Goal: Task Accomplishment & Management: Complete application form

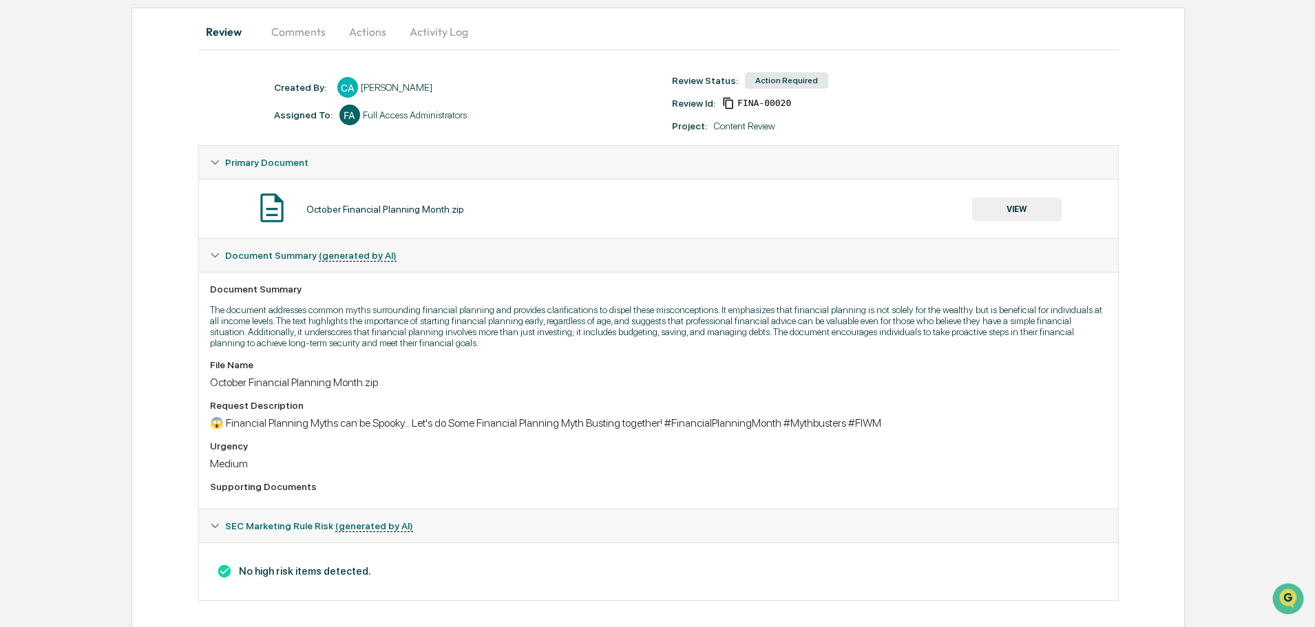
scroll to position [137, 0]
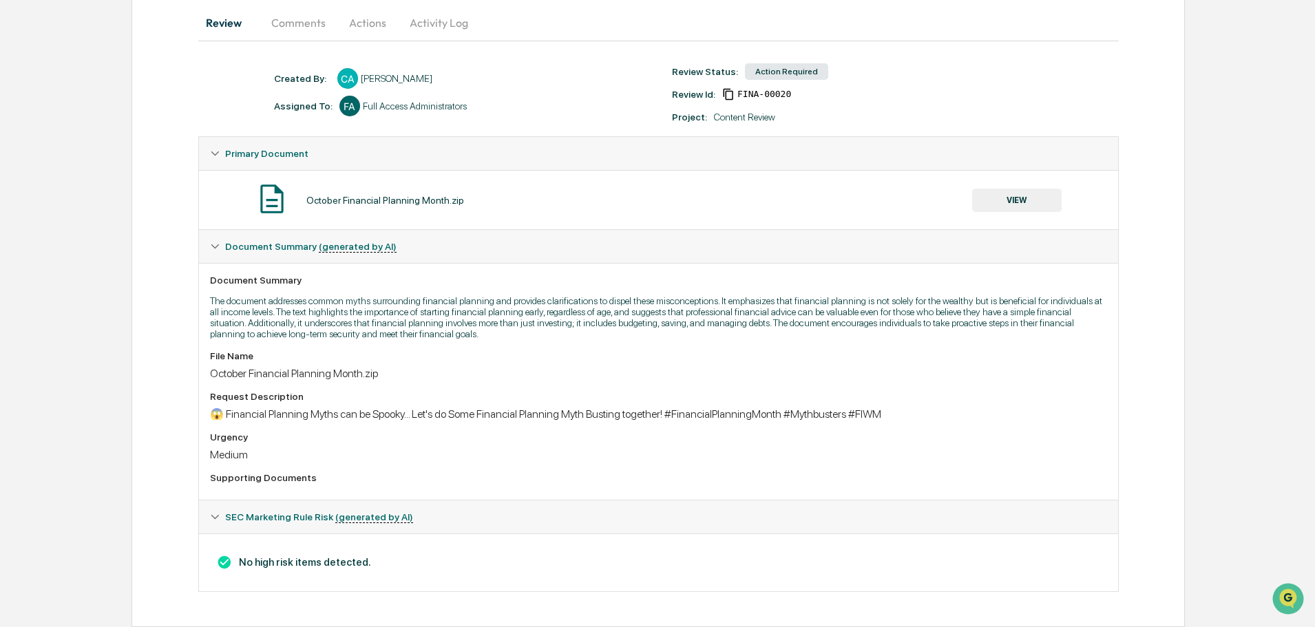
click at [1021, 197] on button "VIEW" at bounding box center [1017, 200] width 90 height 23
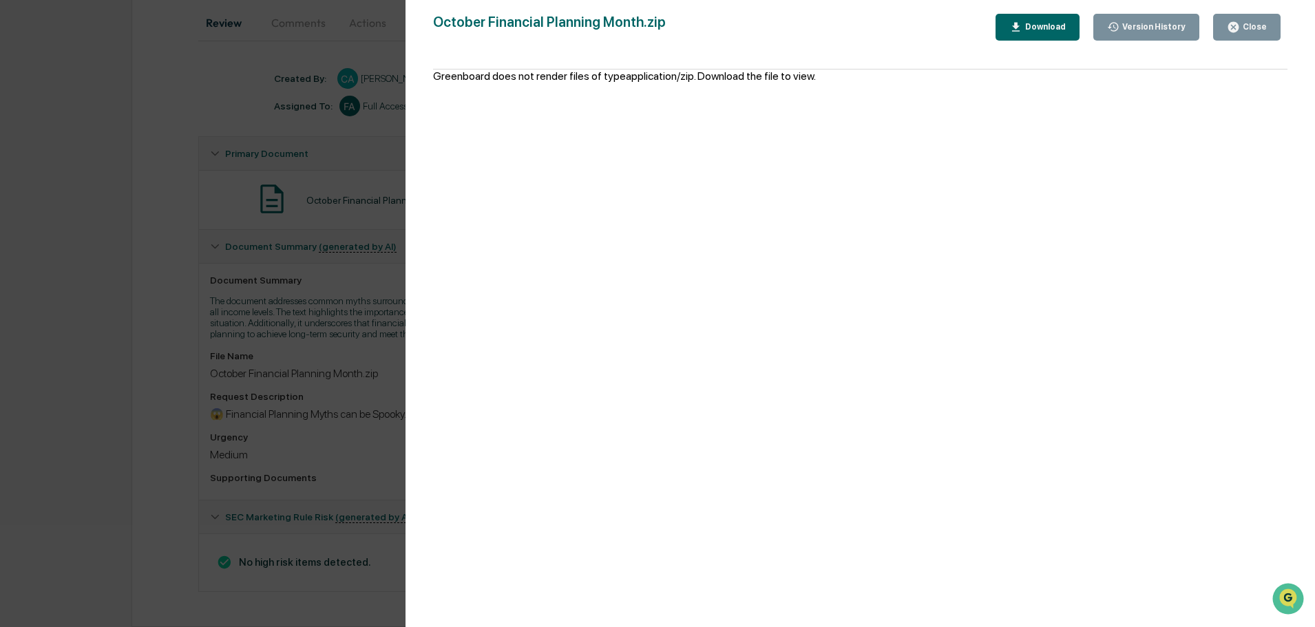
click at [1245, 30] on div "Close" at bounding box center [1253, 27] width 27 height 10
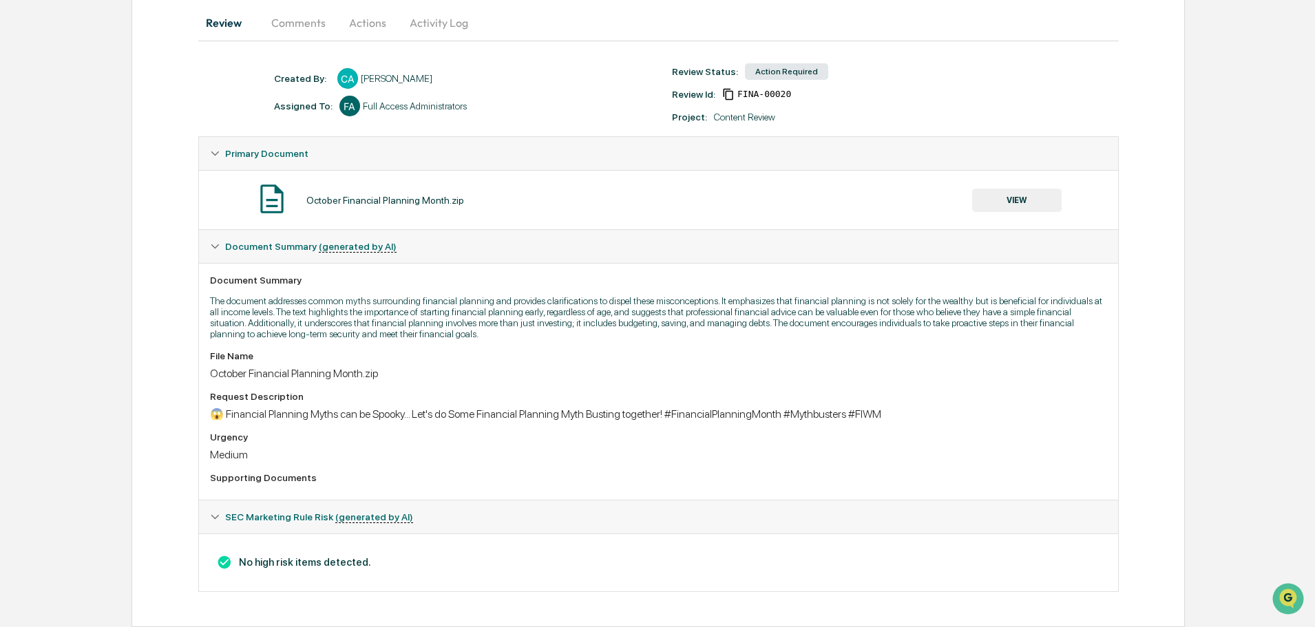
click at [296, 17] on button "Comments" at bounding box center [298, 22] width 76 height 33
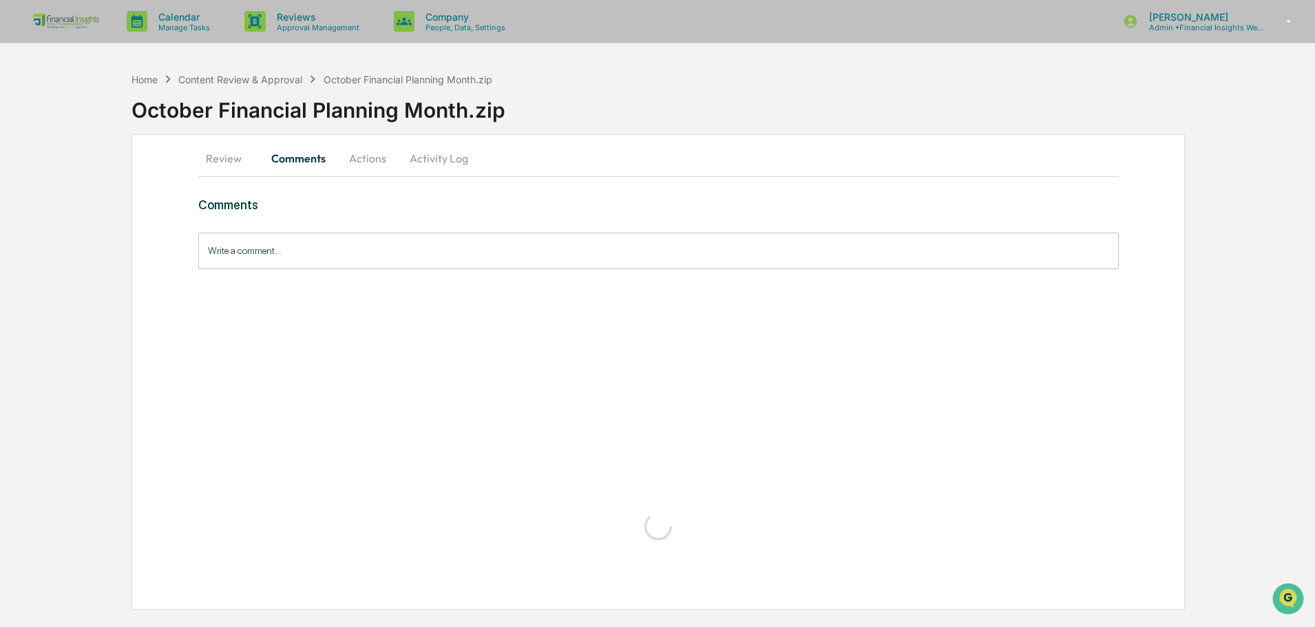
scroll to position [0, 0]
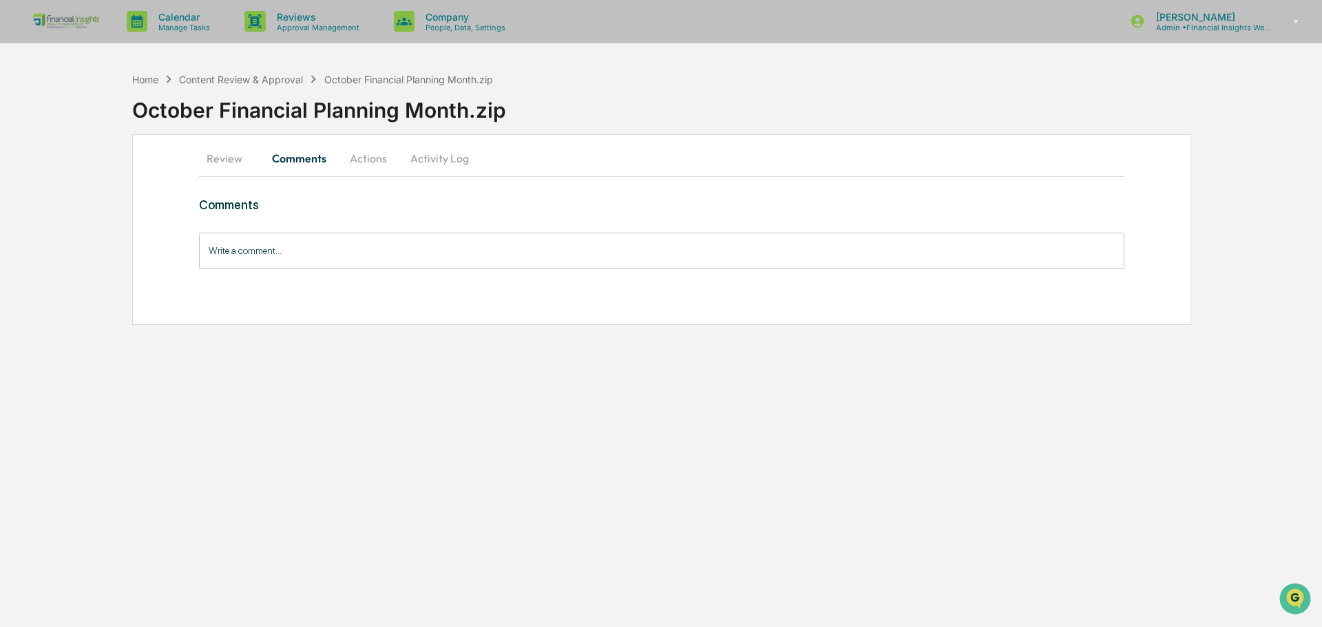
click at [379, 149] on button "Actions" at bounding box center [368, 158] width 62 height 33
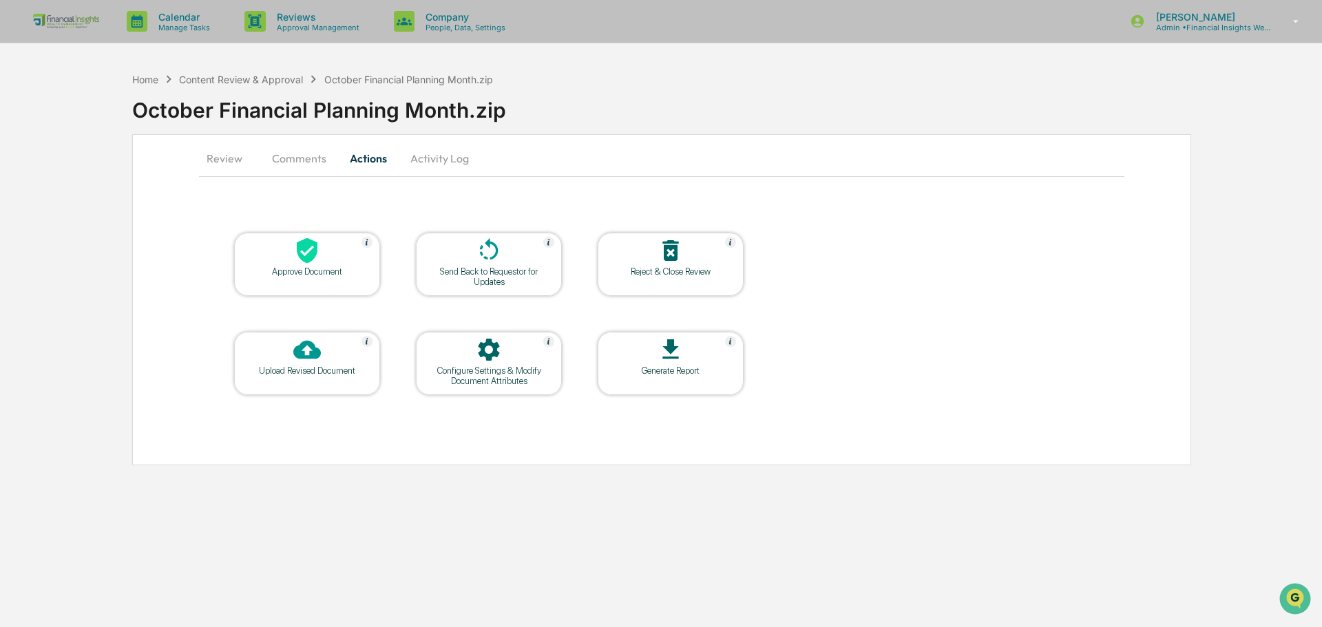
click at [424, 164] on button "Activity Log" at bounding box center [439, 158] width 81 height 33
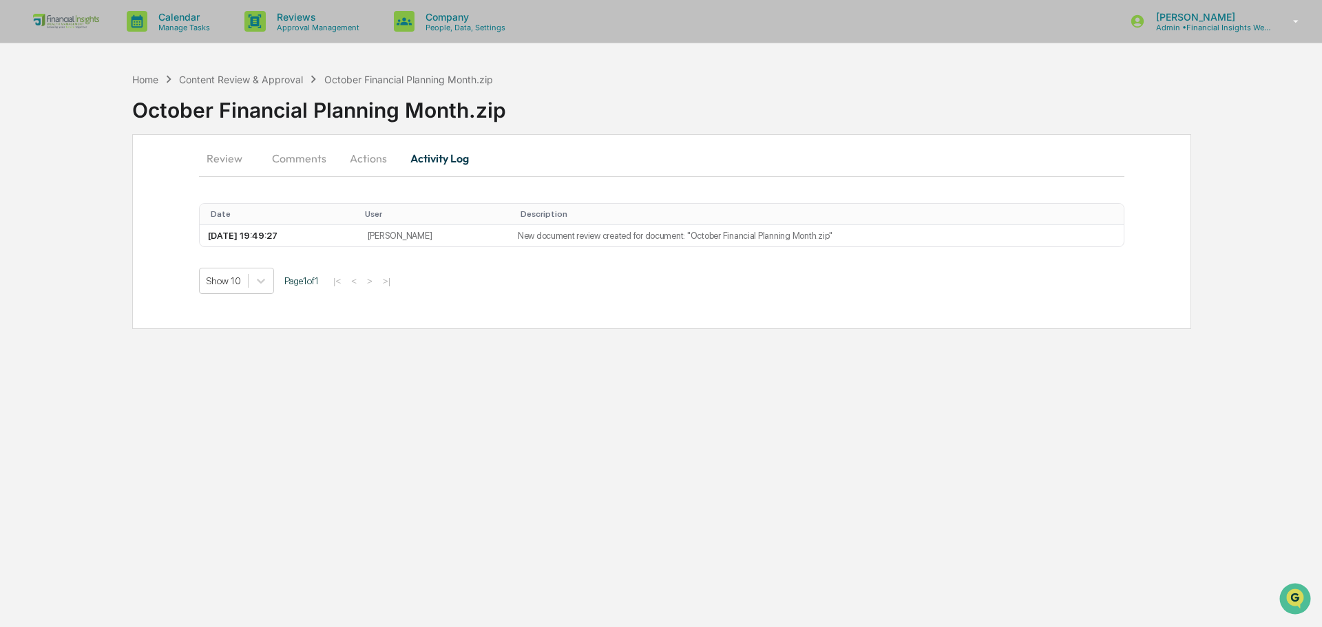
click at [353, 165] on button "Actions" at bounding box center [368, 158] width 62 height 33
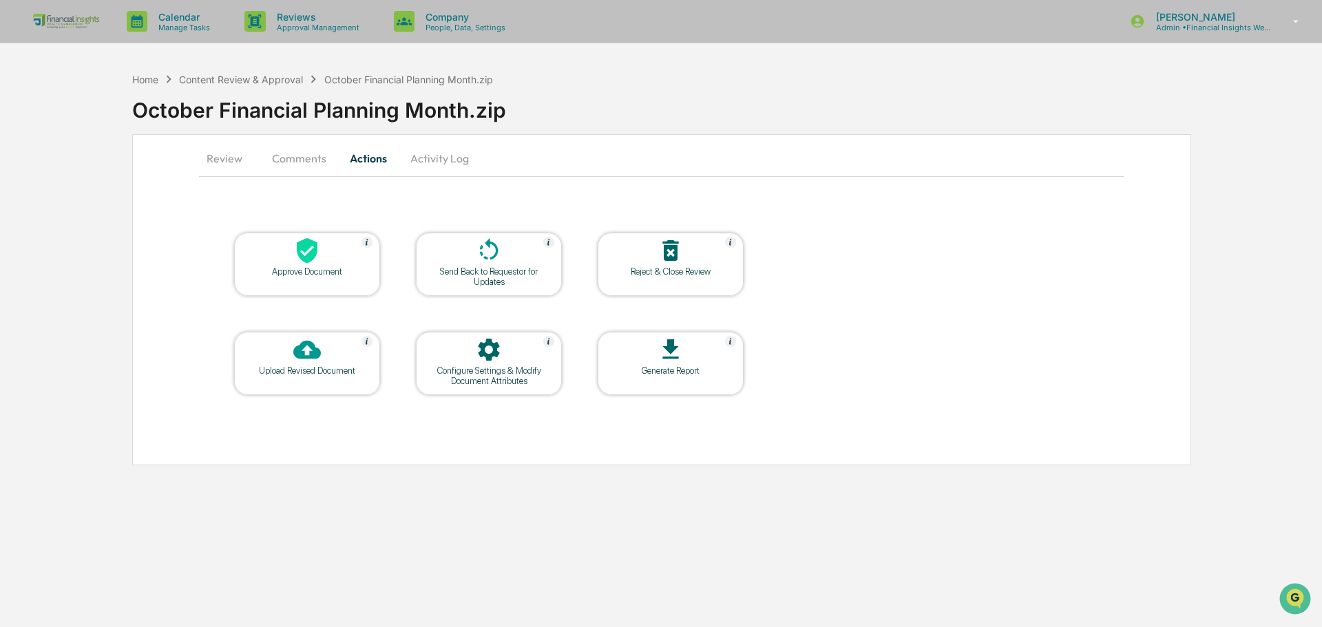
click at [330, 367] on div "Upload Revised Document" at bounding box center [307, 371] width 124 height 10
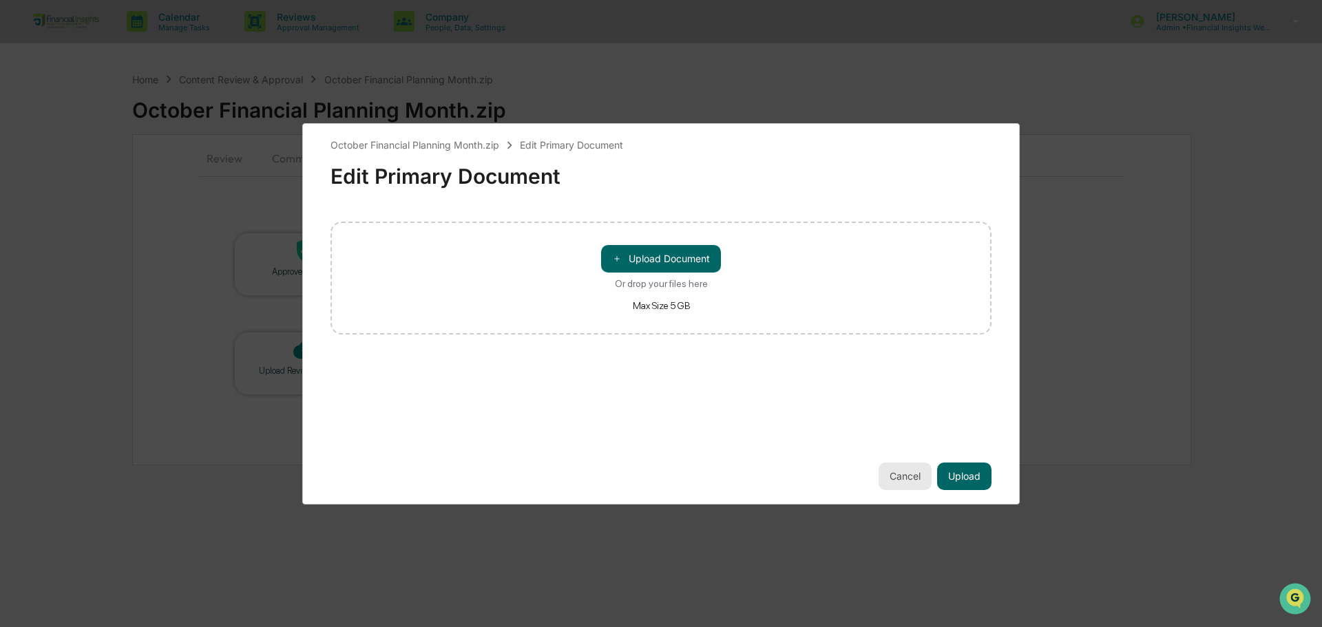
click at [896, 477] on button "Cancel" at bounding box center [905, 477] width 53 height 28
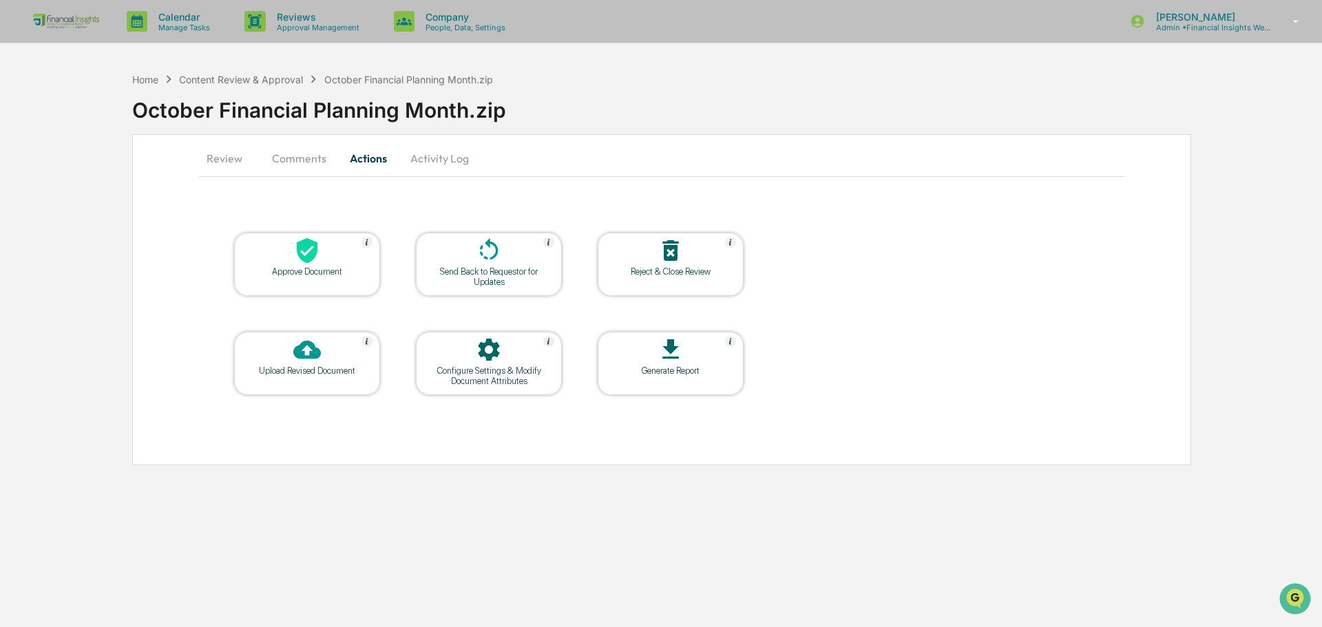
click at [294, 154] on button "Comments" at bounding box center [299, 158] width 76 height 33
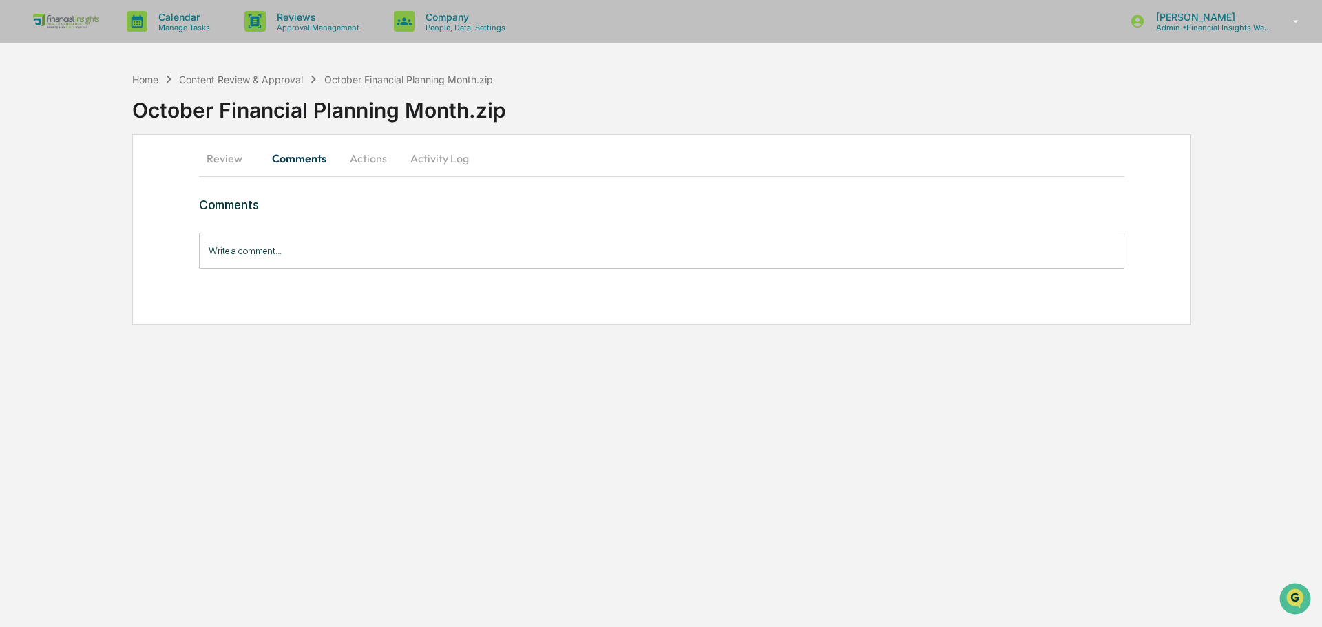
click at [214, 158] on button "Review" at bounding box center [230, 158] width 62 height 33
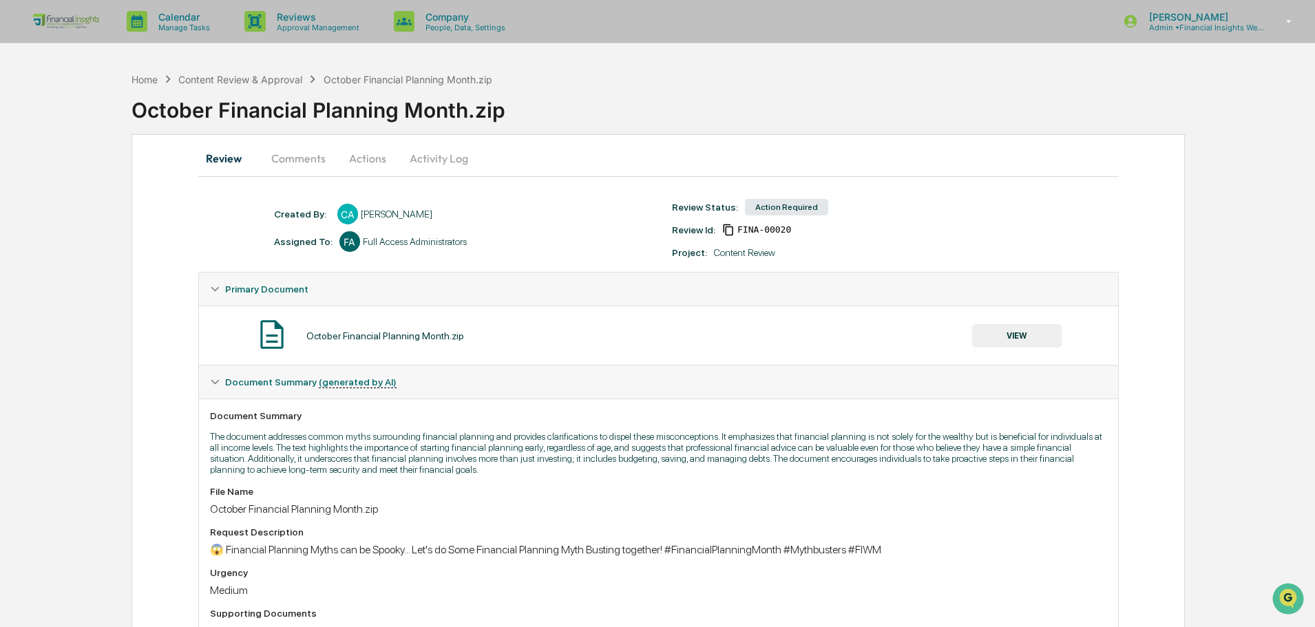
click at [424, 155] on button "Activity Log" at bounding box center [439, 158] width 81 height 33
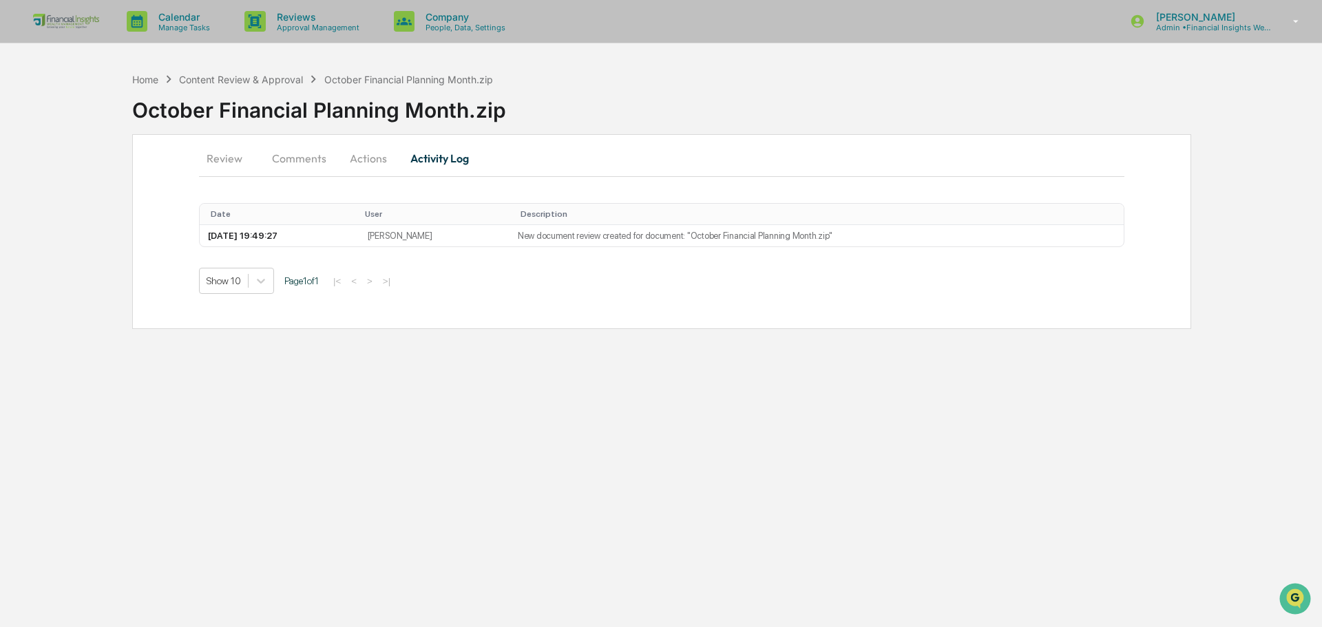
click at [362, 156] on button "Actions" at bounding box center [368, 158] width 62 height 33
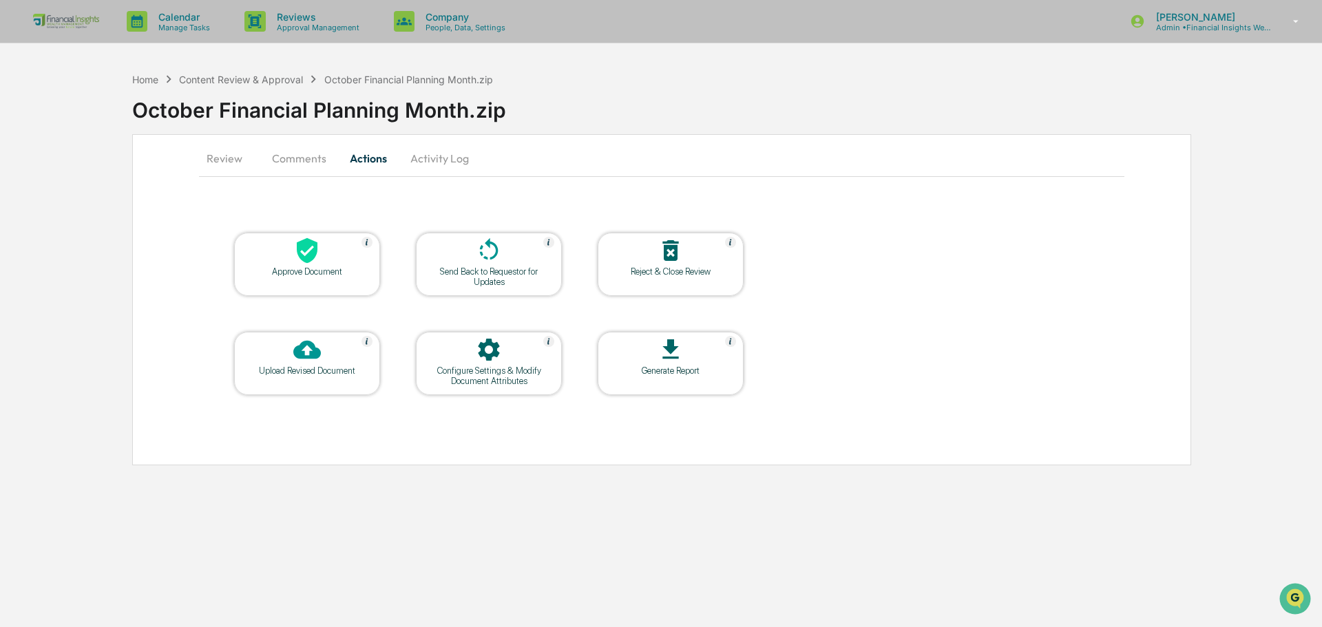
click at [307, 270] on div "Approve Document" at bounding box center [307, 272] width 124 height 10
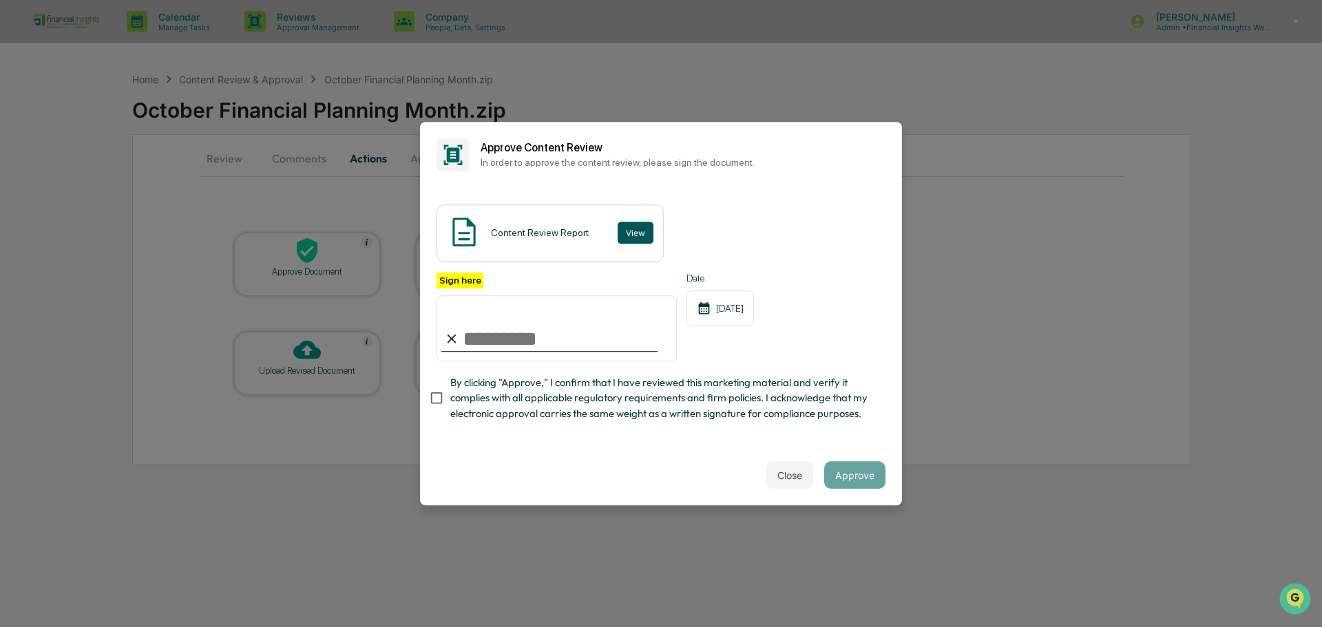
click at [637, 222] on button "View" at bounding box center [636, 233] width 36 height 22
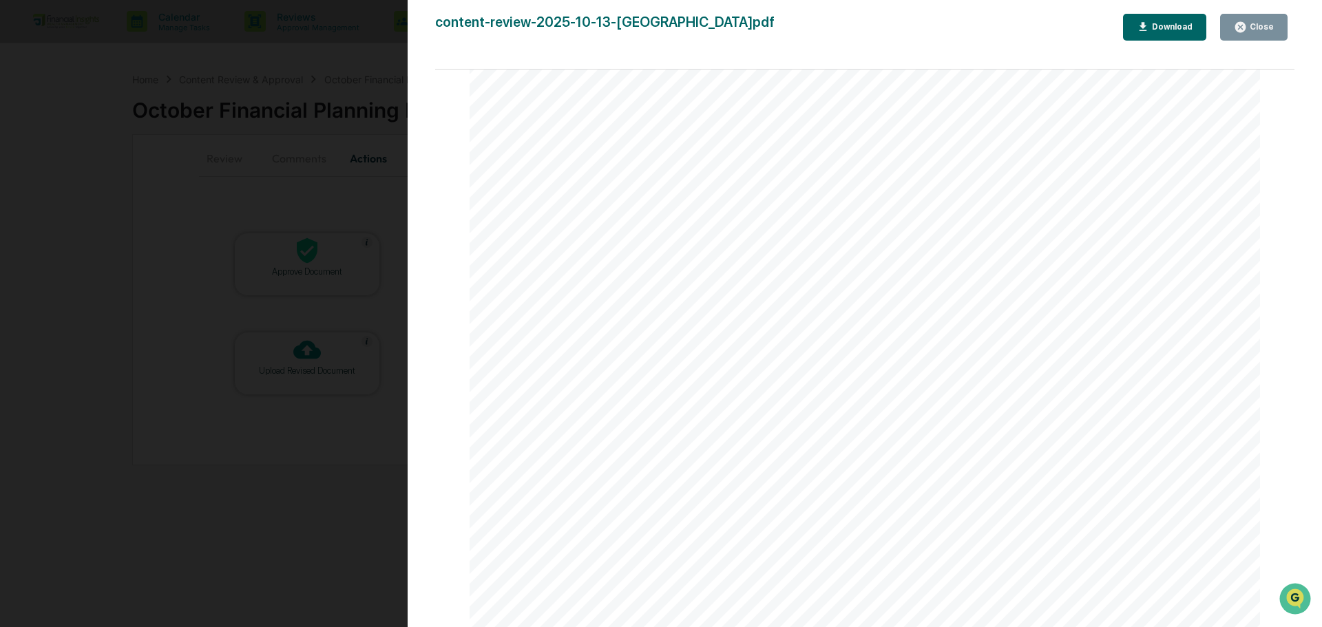
scroll to position [1377, 0]
click at [1259, 32] on div "Close" at bounding box center [1254, 27] width 40 height 13
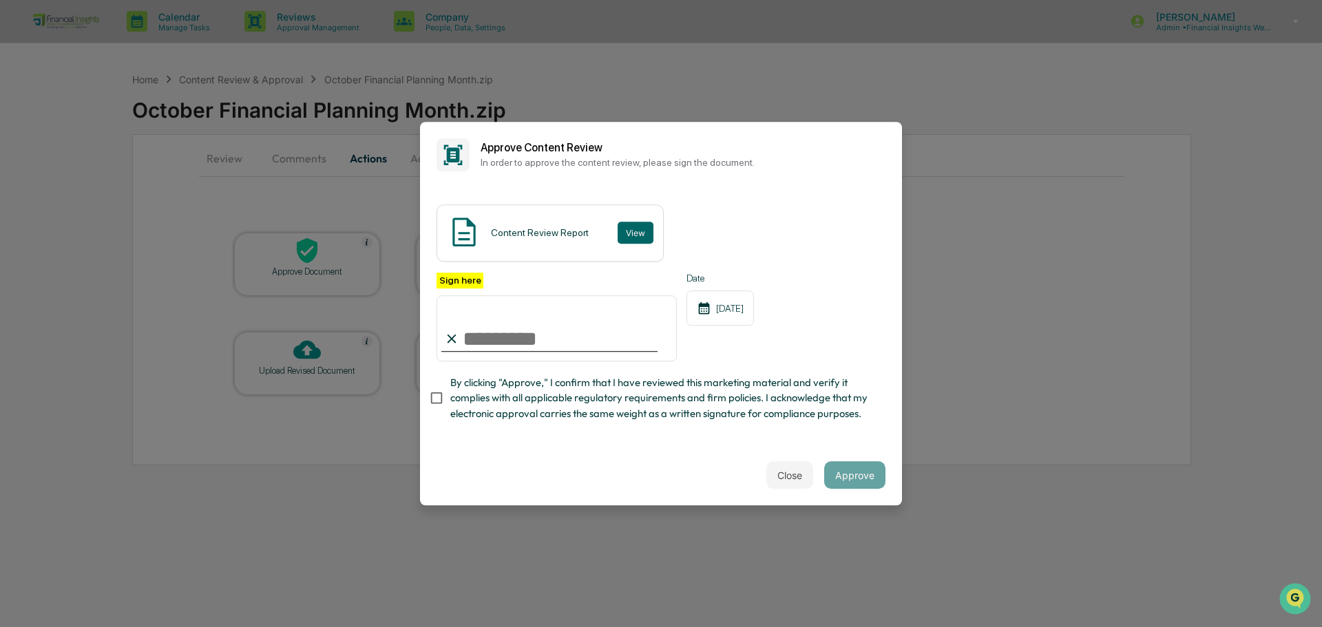
click at [500, 329] on input "Sign here" at bounding box center [557, 328] width 240 height 66
type input "**********"
click at [853, 475] on button "Approve" at bounding box center [854, 475] width 61 height 28
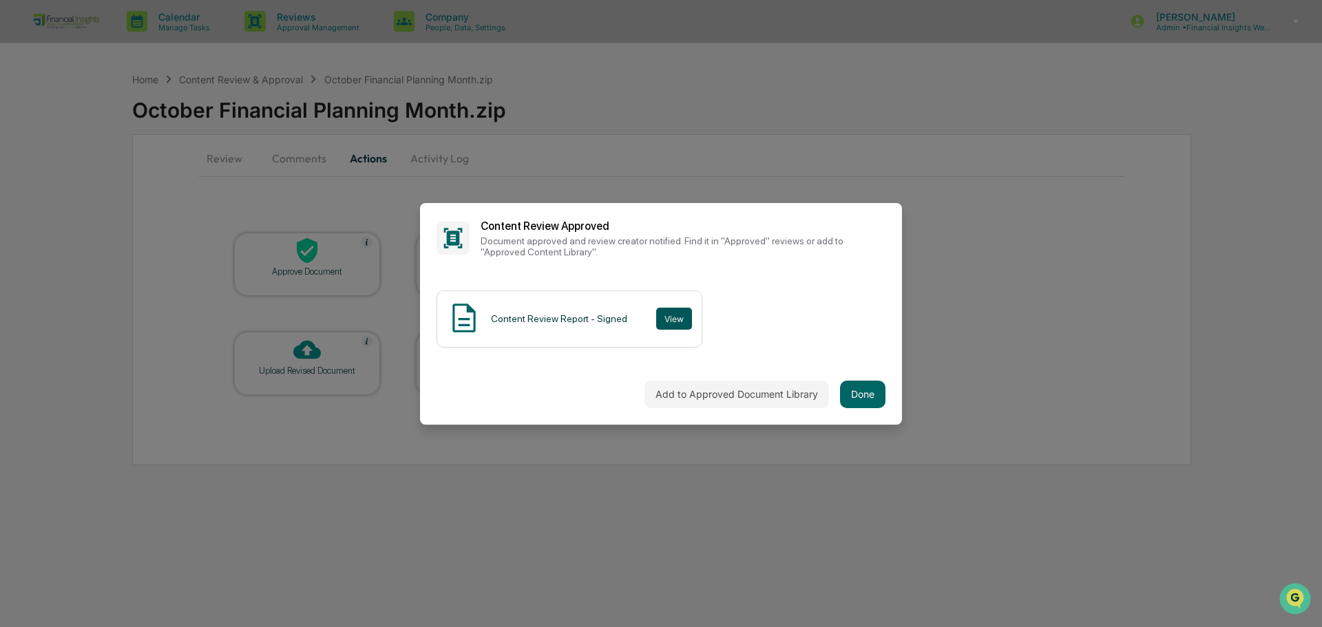
click at [667, 318] on button "View" at bounding box center [674, 319] width 36 height 22
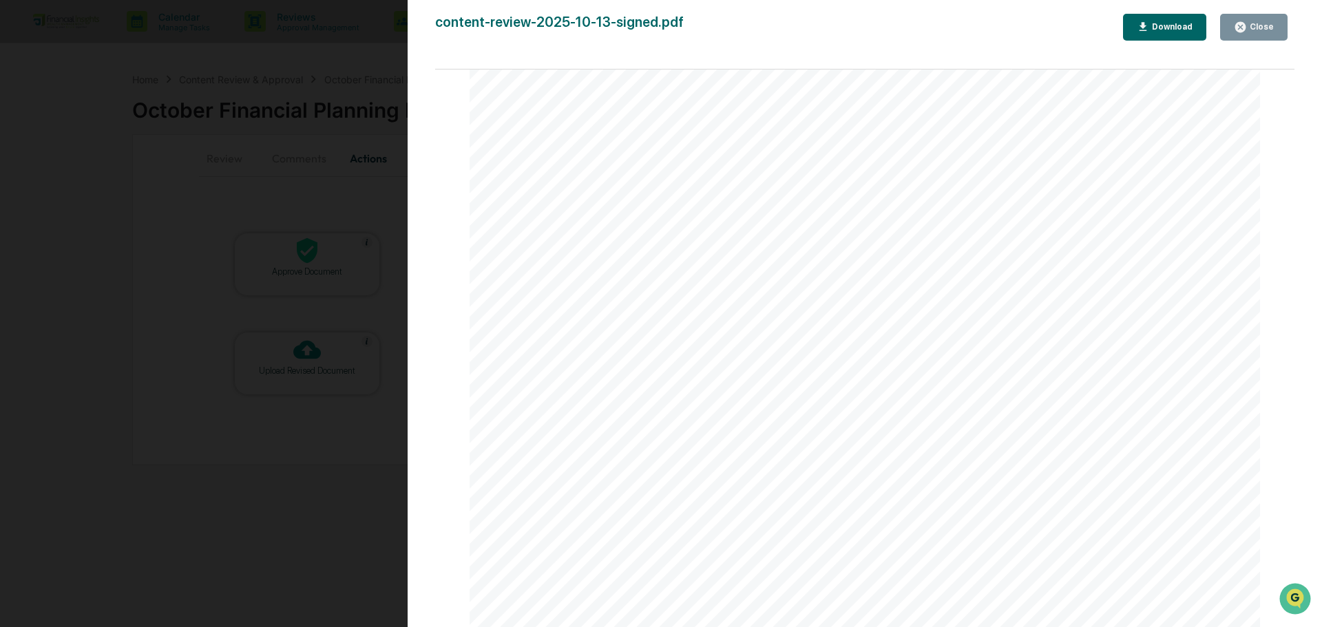
scroll to position [1240, 0]
click at [548, 127] on link at bounding box center [574, 126] width 63 height 17
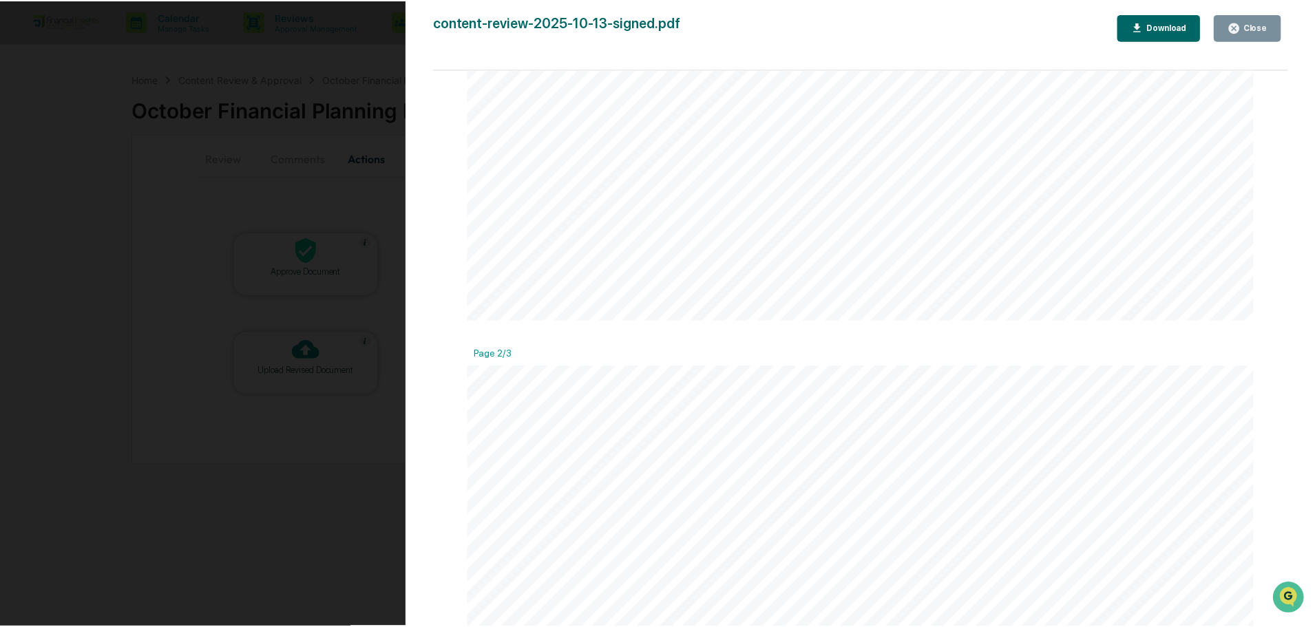
scroll to position [895, 0]
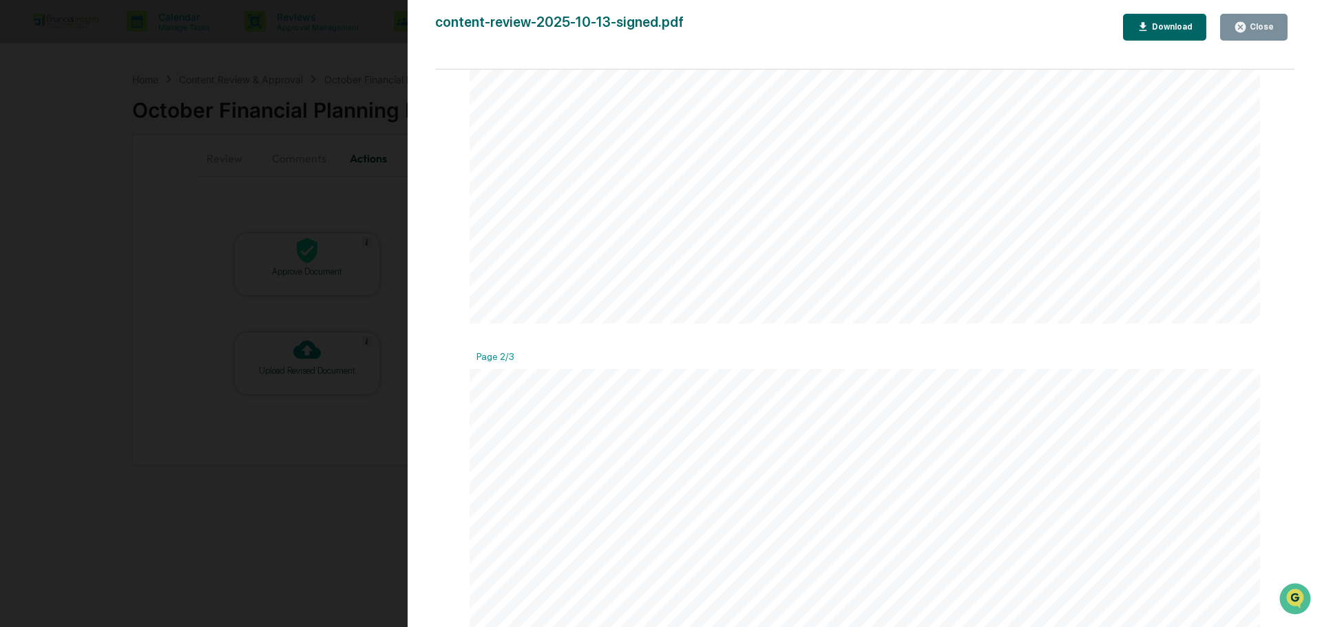
click at [1313, 58] on div "Version History 10/13/2025, 07:53 PM Jordan Ford content-review-2025-10-13-sign…" at bounding box center [865, 327] width 915 height 655
click at [1271, 29] on div "Close" at bounding box center [1260, 27] width 27 height 10
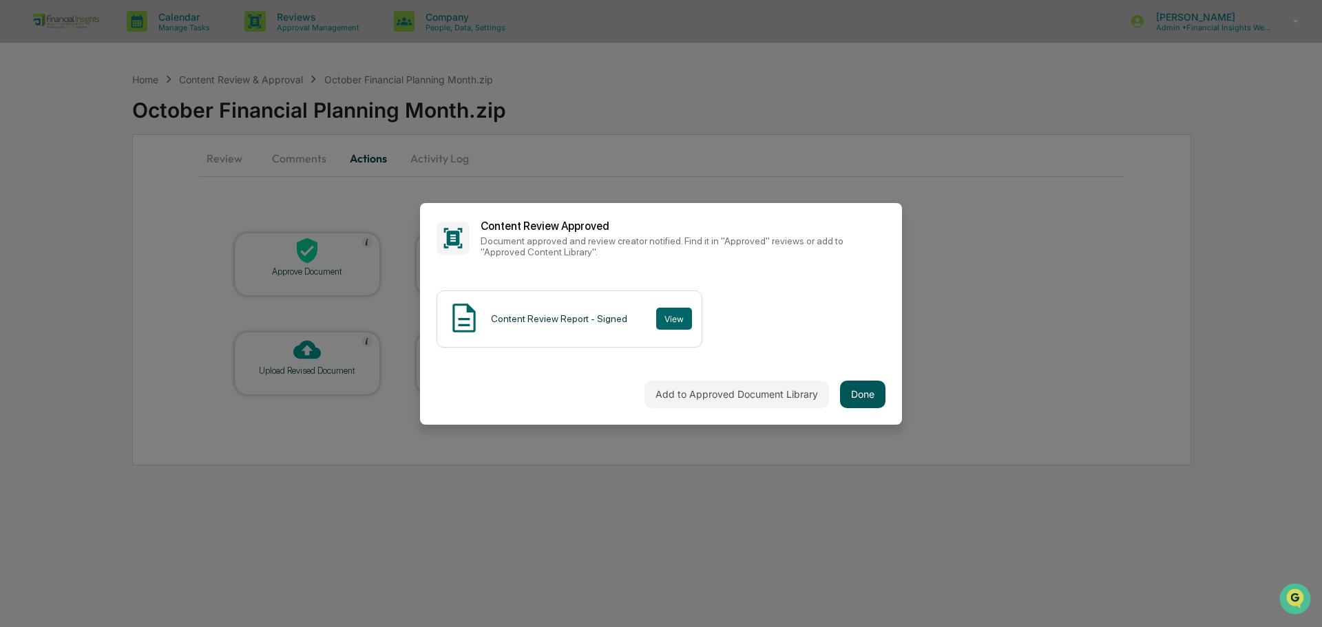
click at [864, 393] on button "Done" at bounding box center [862, 395] width 45 height 28
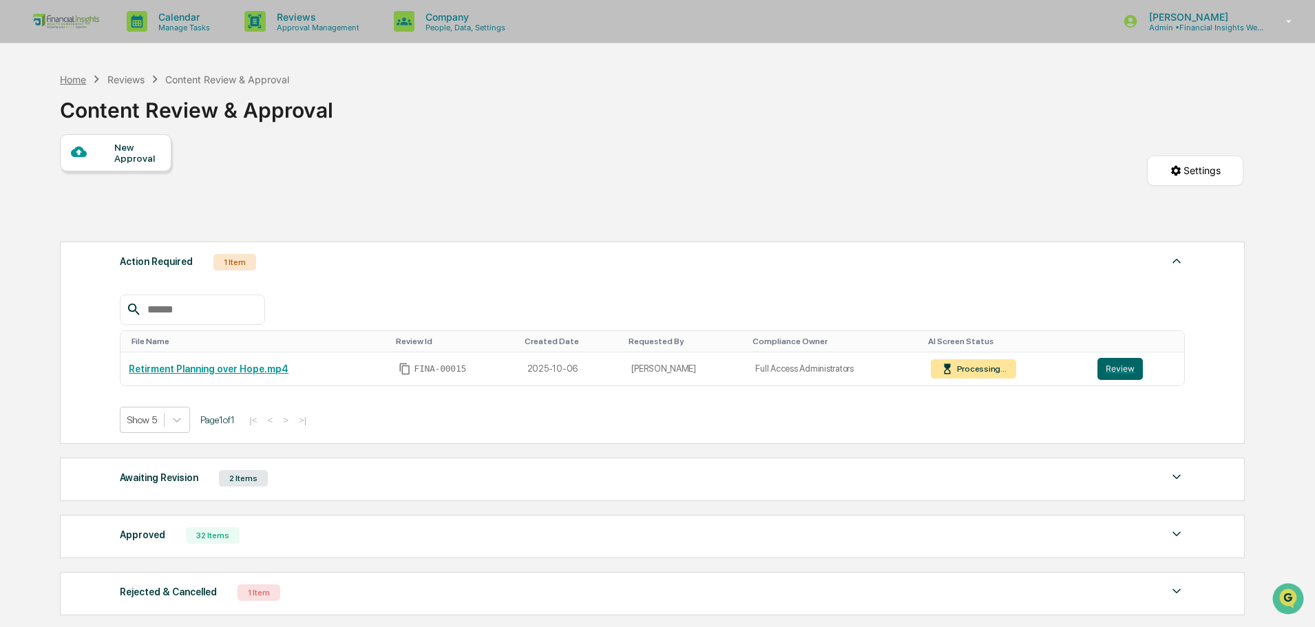
click at [78, 83] on div "Home" at bounding box center [73, 80] width 26 height 12
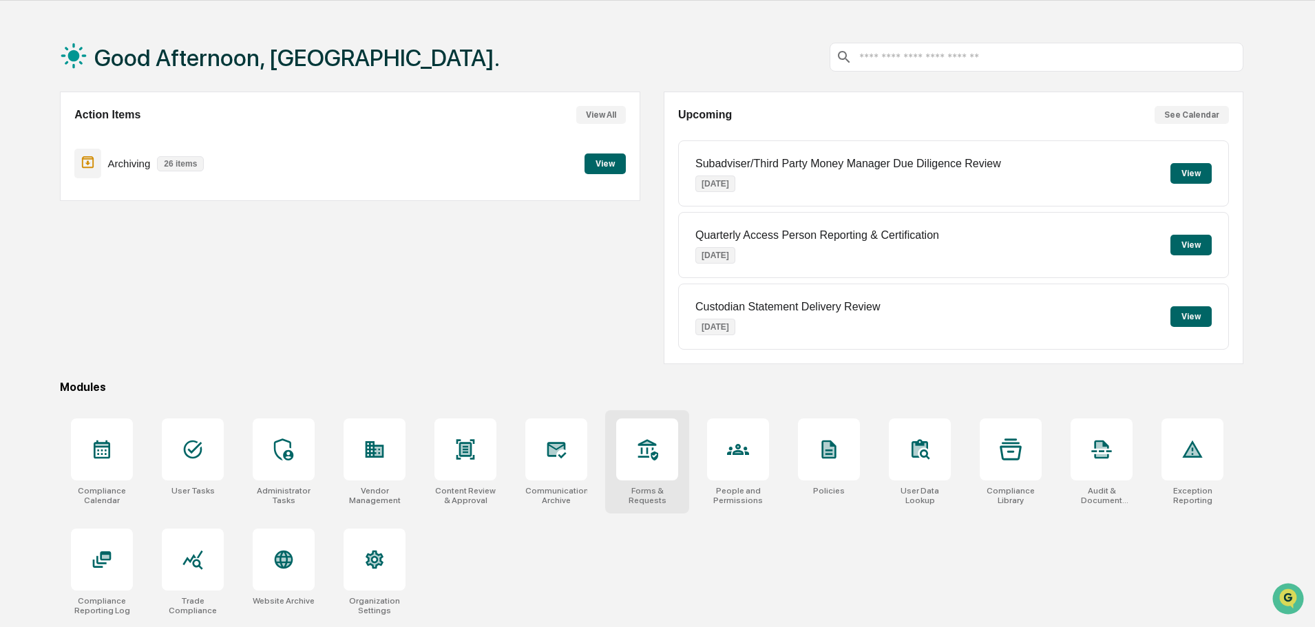
scroll to position [65, 0]
